Goal: Obtain resource: Download file/media

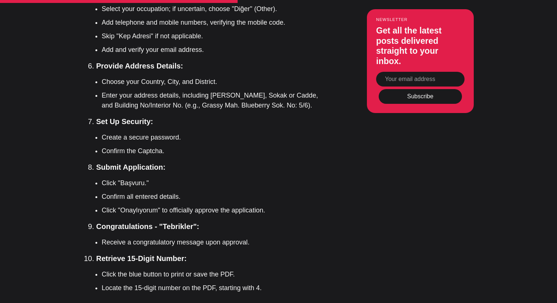
scroll to position [1914, 0]
click at [180, 269] on li "Click the blue button to print or save the PDF." at bounding box center [216, 274] width 229 height 10
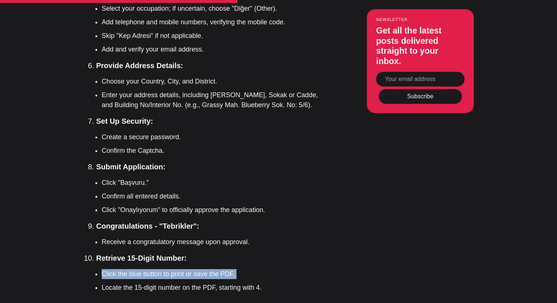
click at [180, 269] on li "Click the blue button to print or save the PDF." at bounding box center [216, 274] width 229 height 10
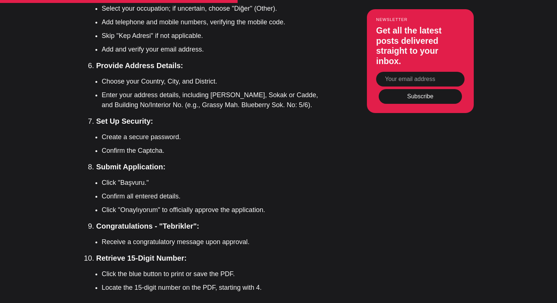
click at [180, 269] on li "Click the blue button to print or save the PDF." at bounding box center [216, 274] width 229 height 10
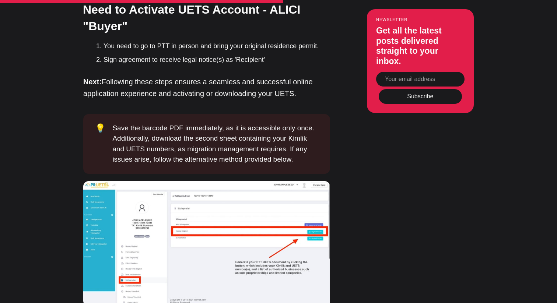
scroll to position [2307, 0]
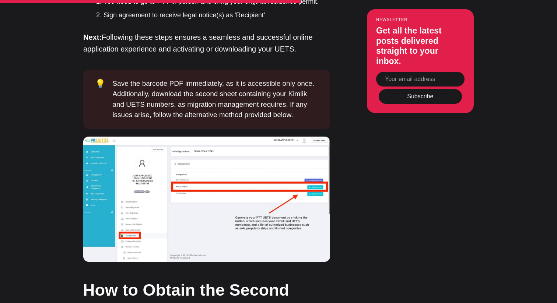
click at [174, 215] on img at bounding box center [206, 199] width 247 height 125
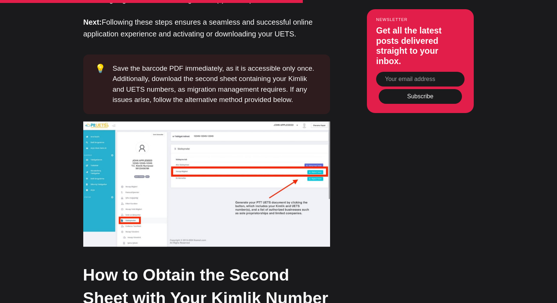
scroll to position [2323, 0]
click at [179, 190] on img at bounding box center [206, 183] width 247 height 125
